Goal: Transaction & Acquisition: Obtain resource

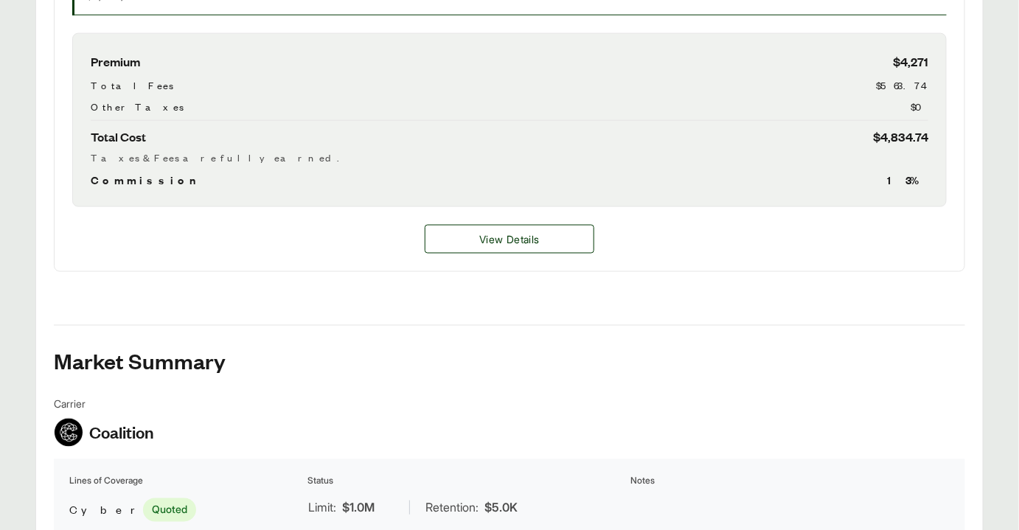
scroll to position [750, 0]
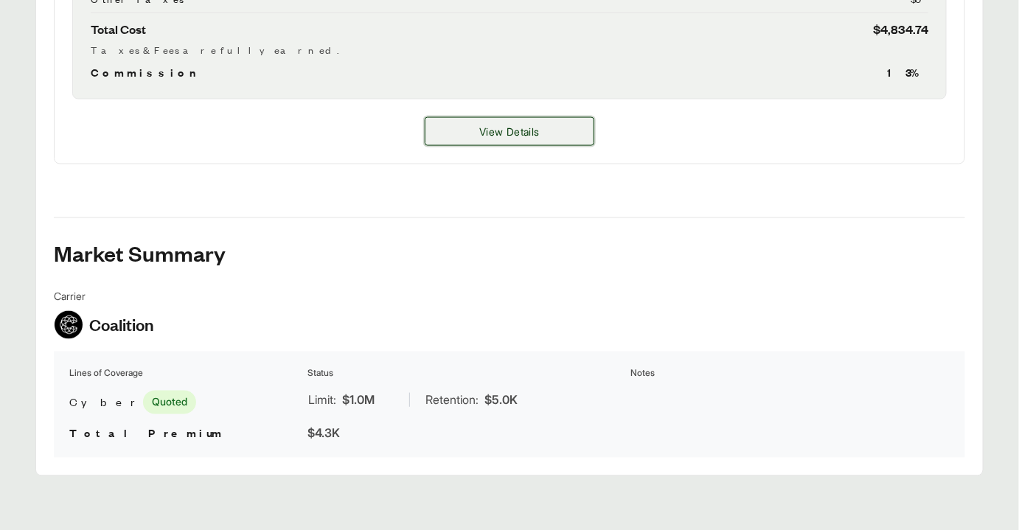
click at [498, 137] on button "View Details" at bounding box center [510, 131] width 170 height 29
click at [556, 123] on button "View Details" at bounding box center [510, 131] width 170 height 29
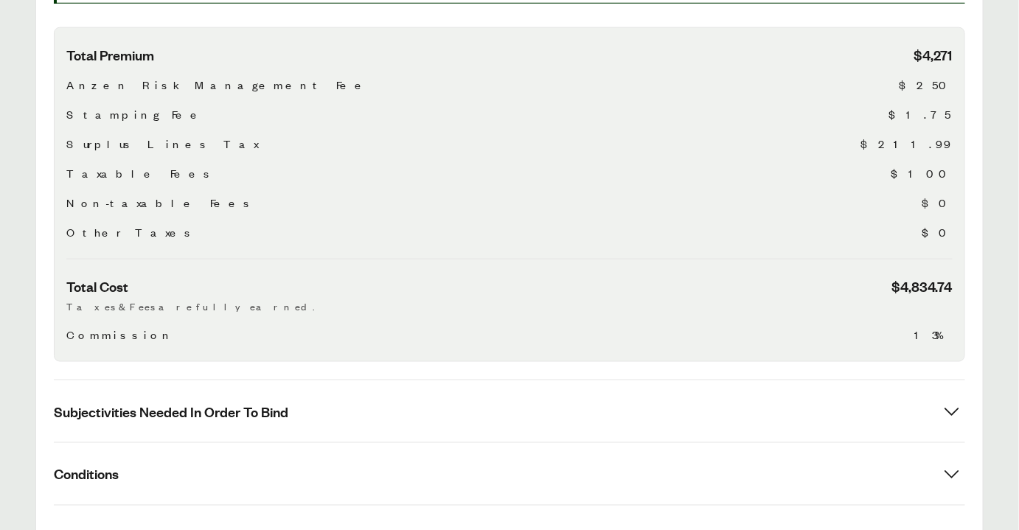
scroll to position [644, 0]
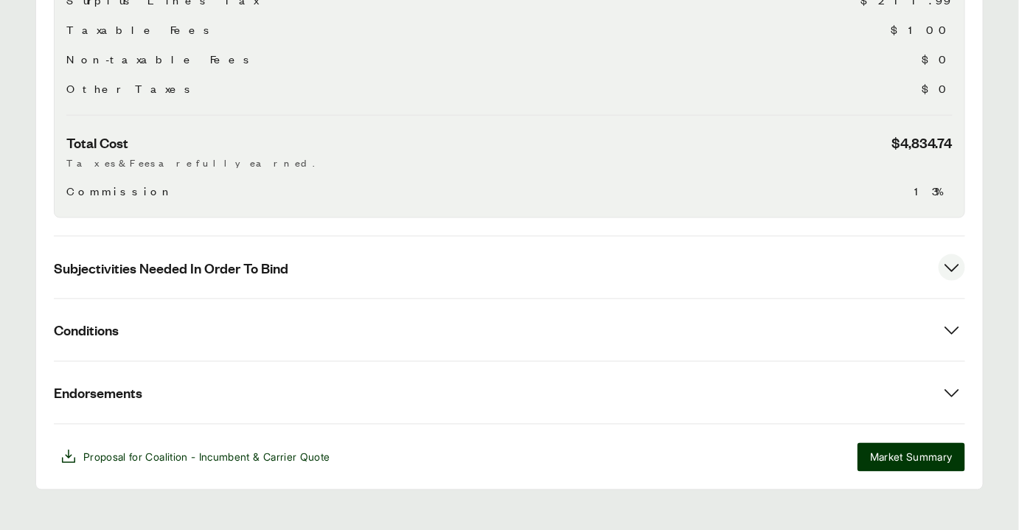
click at [467, 245] on button "Subjectivities Needed In Order To Bind" at bounding box center [509, 268] width 911 height 62
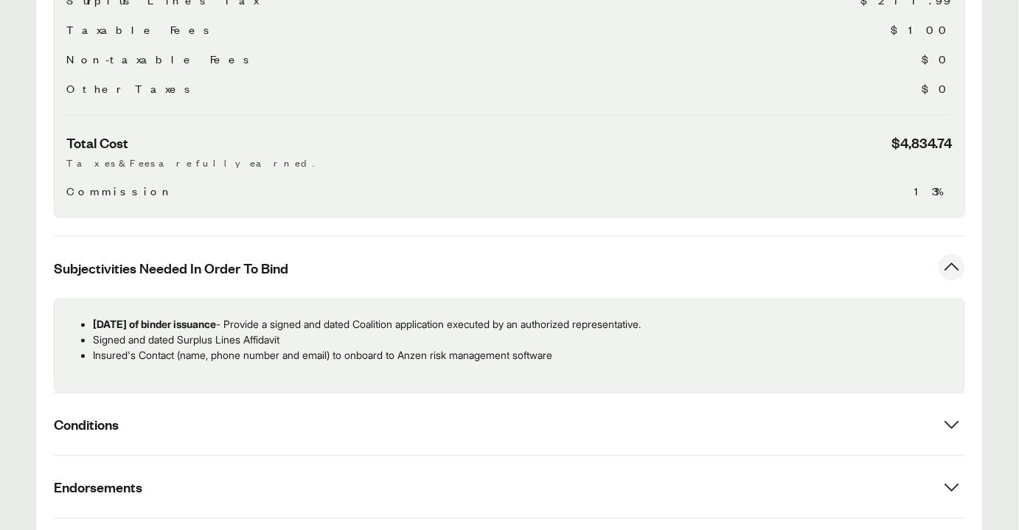
scroll to position [738, 0]
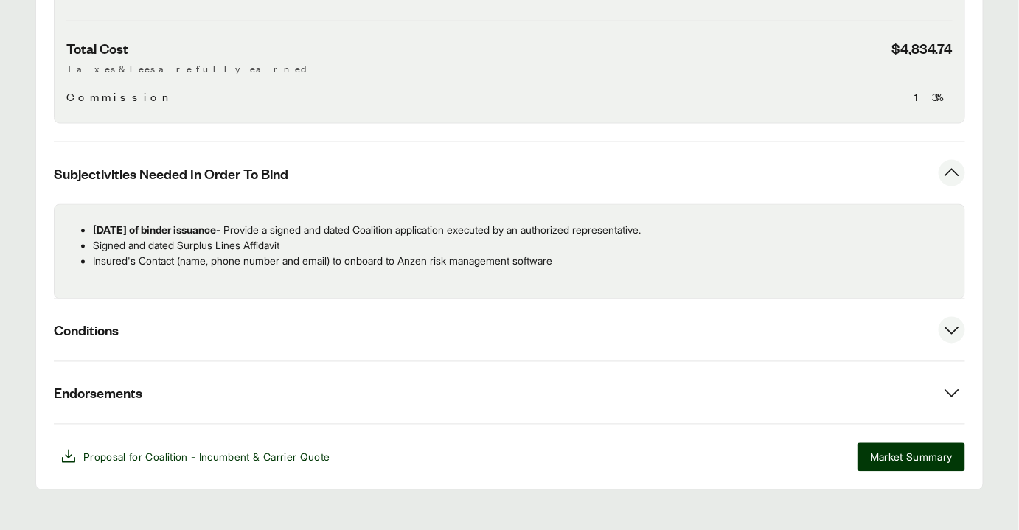
click at [180, 337] on button "Conditions" at bounding box center [509, 330] width 911 height 62
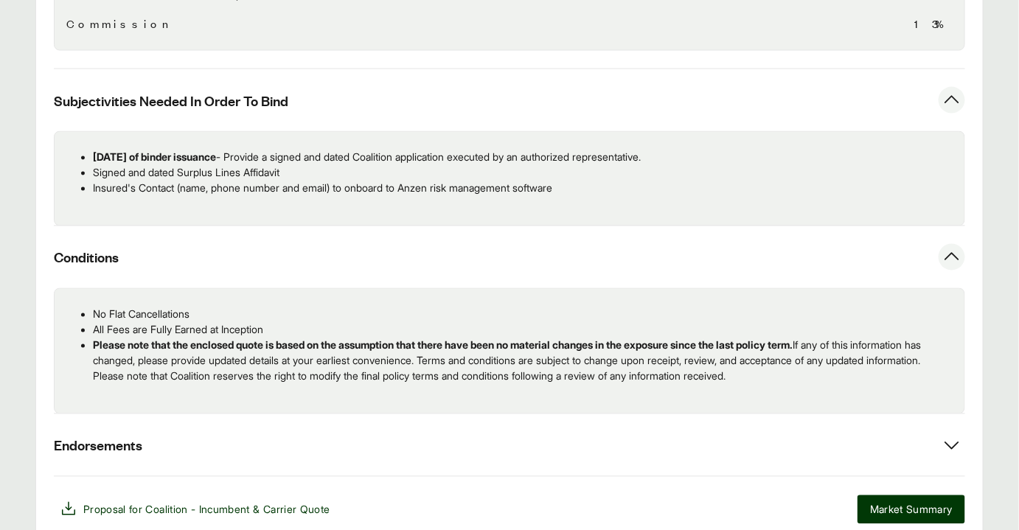
scroll to position [808, 0]
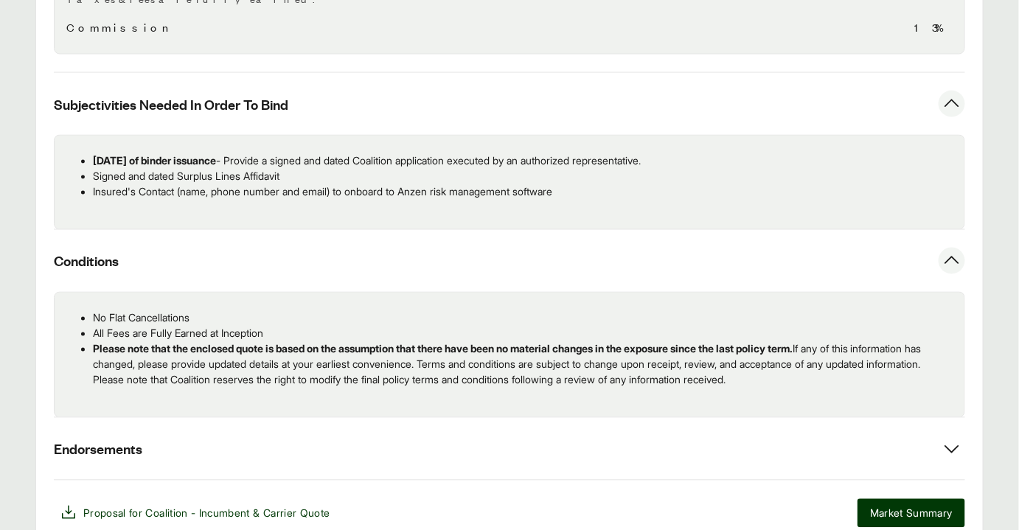
click at [623, 341] on p "Please note that the enclosed quote is based on the assumption that there have …" at bounding box center [522, 364] width 859 height 46
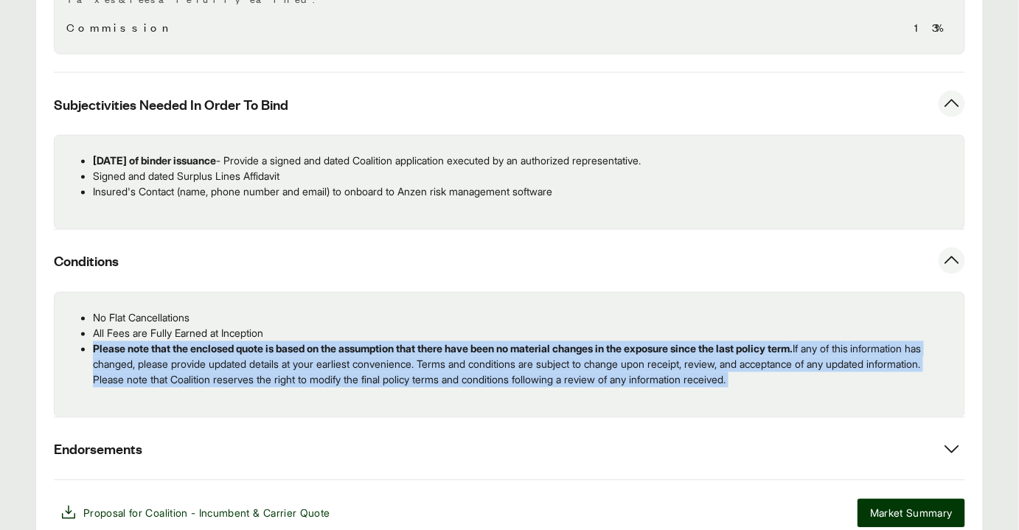
click at [623, 341] on p "Please note that the enclosed quote is based on the assumption that there have …" at bounding box center [522, 364] width 859 height 46
copy div "Please note that the enclosed quote is based on the assumption that there have …"
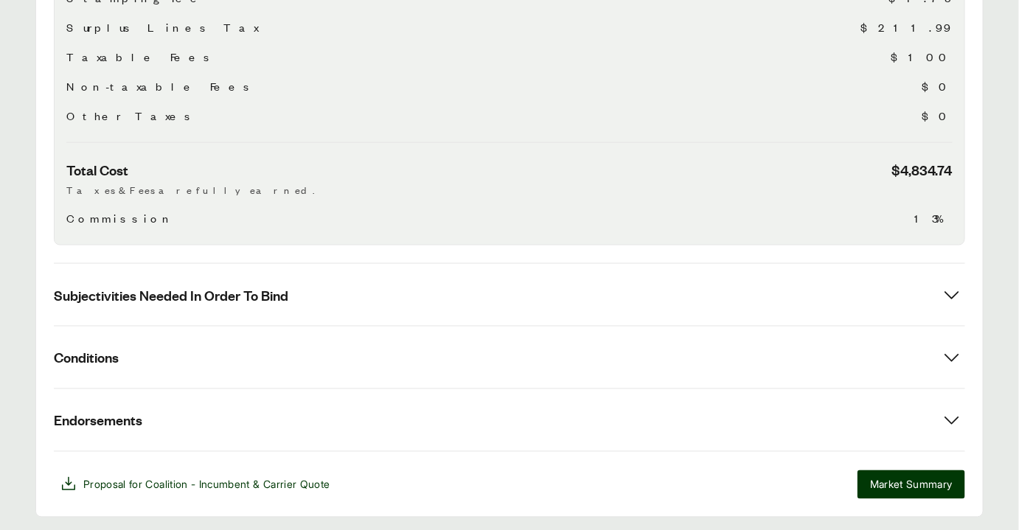
scroll to position [626, 0]
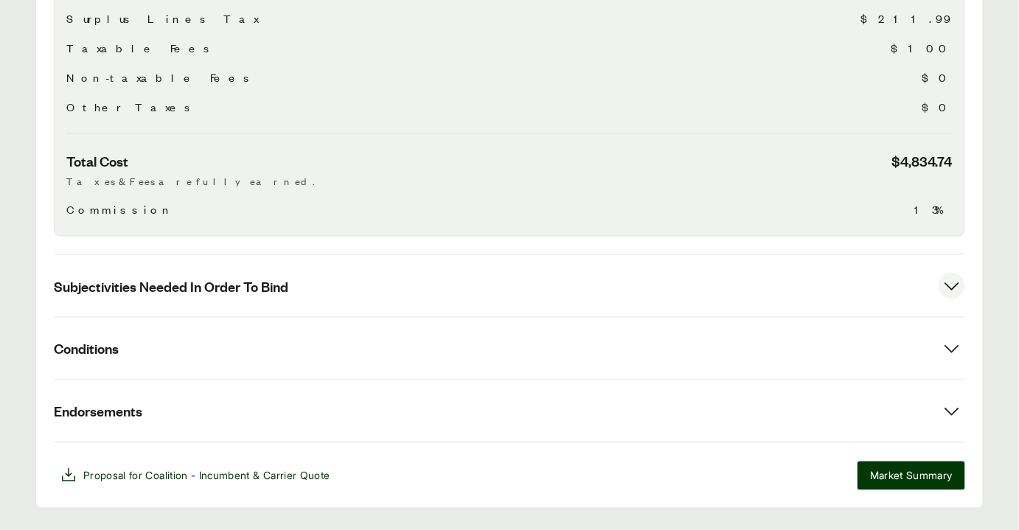
click at [920, 259] on button "Subjectivities Needed In Order To Bind" at bounding box center [509, 286] width 911 height 62
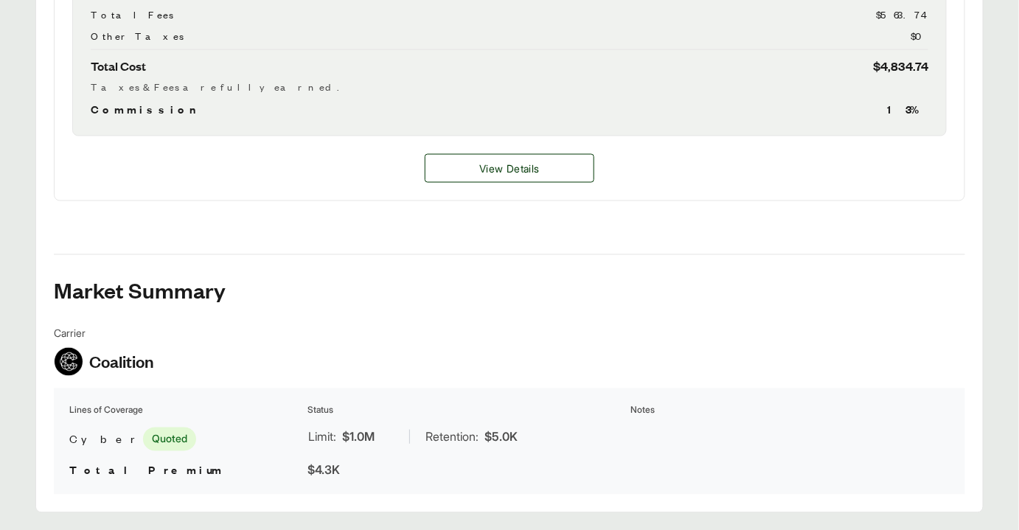
scroll to position [709, 0]
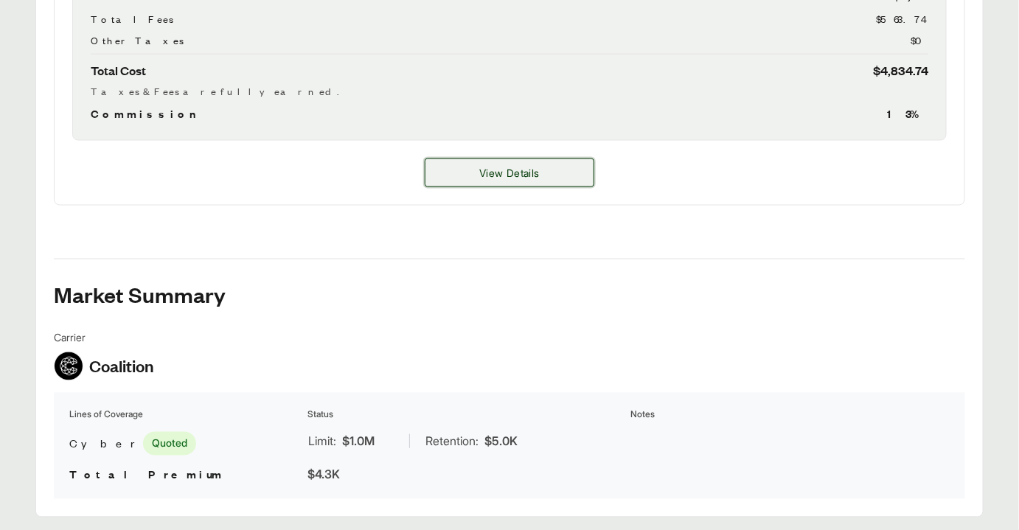
click at [534, 183] on button "View Details" at bounding box center [510, 172] width 170 height 29
click at [496, 168] on span "View Details" at bounding box center [509, 172] width 60 height 15
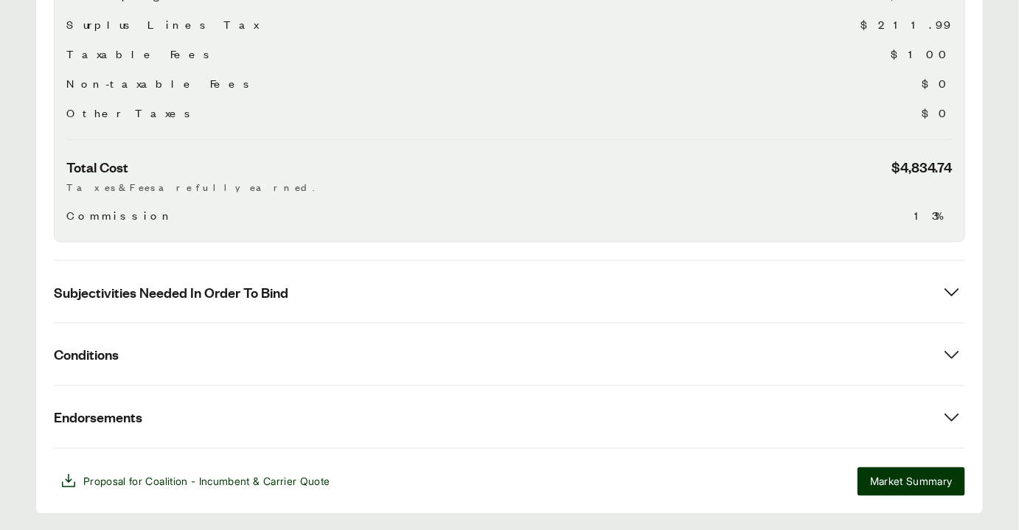
scroll to position [631, 0]
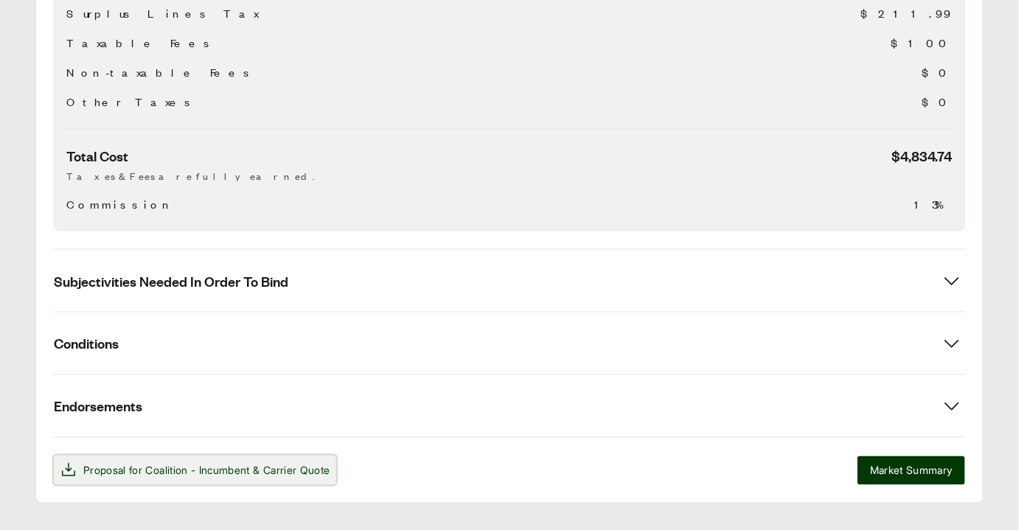
click at [286, 462] on button "Proposal for Coalition - Incumbent & Carrier Quote" at bounding box center [195, 469] width 282 height 29
